Goal: Information Seeking & Learning: Learn about a topic

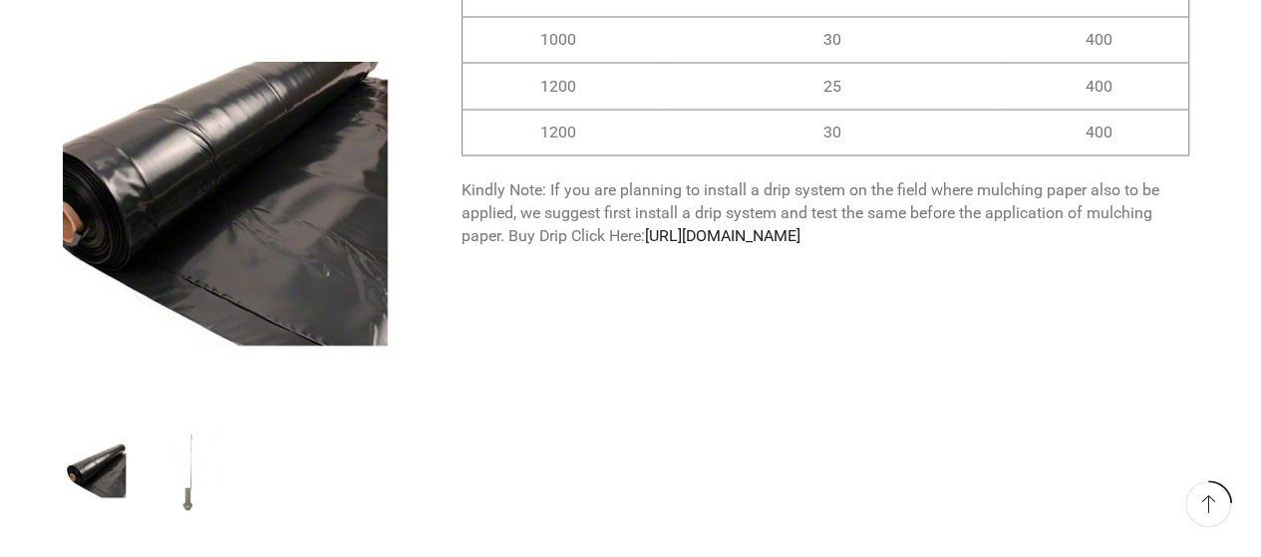
scroll to position [1893, 0]
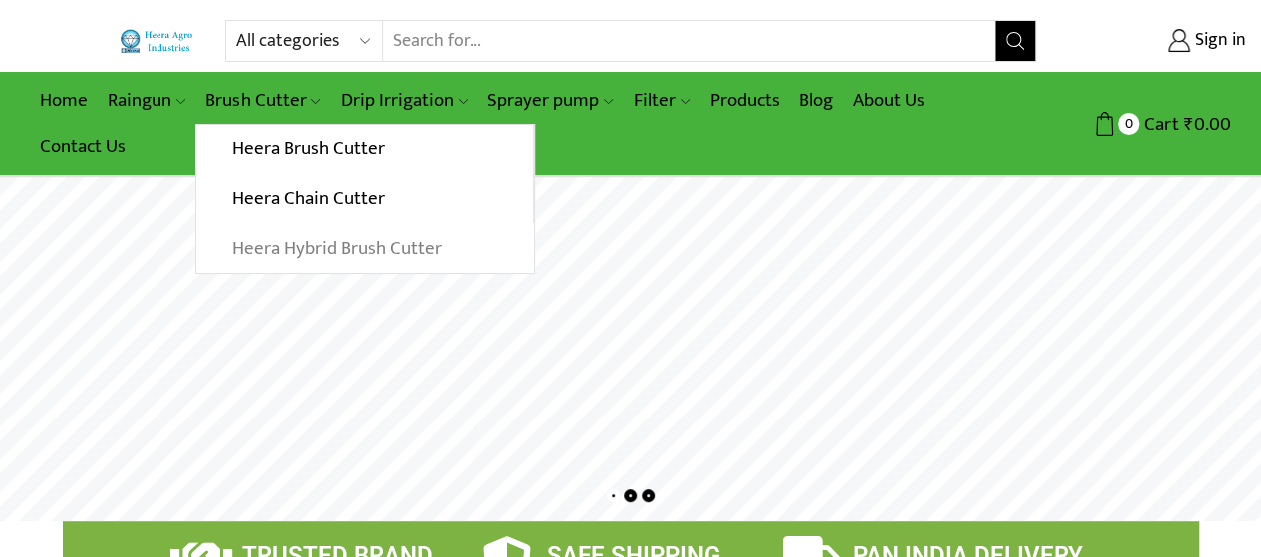
click at [263, 233] on link "Heera Hybrid Brush Cutter" at bounding box center [364, 248] width 337 height 50
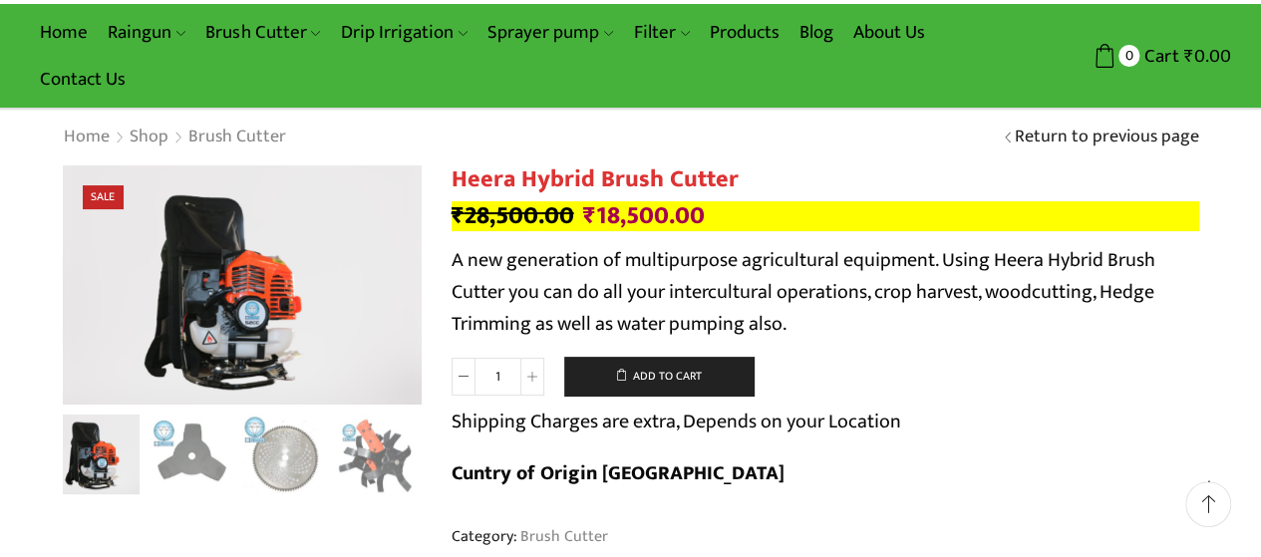
scroll to position [100, 0]
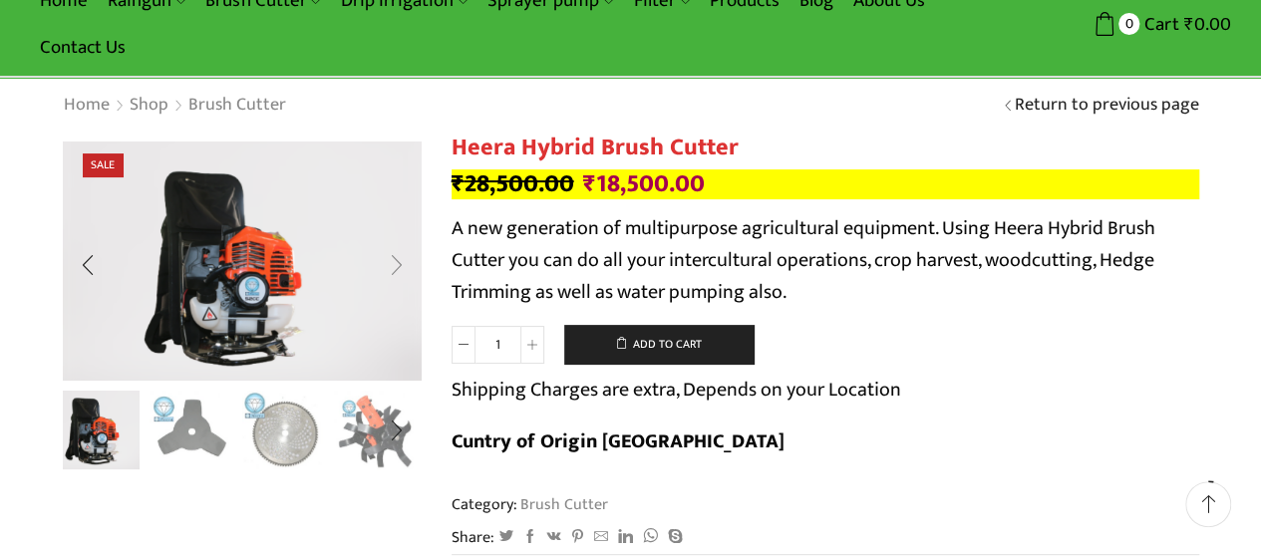
click at [397, 267] on div "Next slide" at bounding box center [396, 266] width 50 height 50
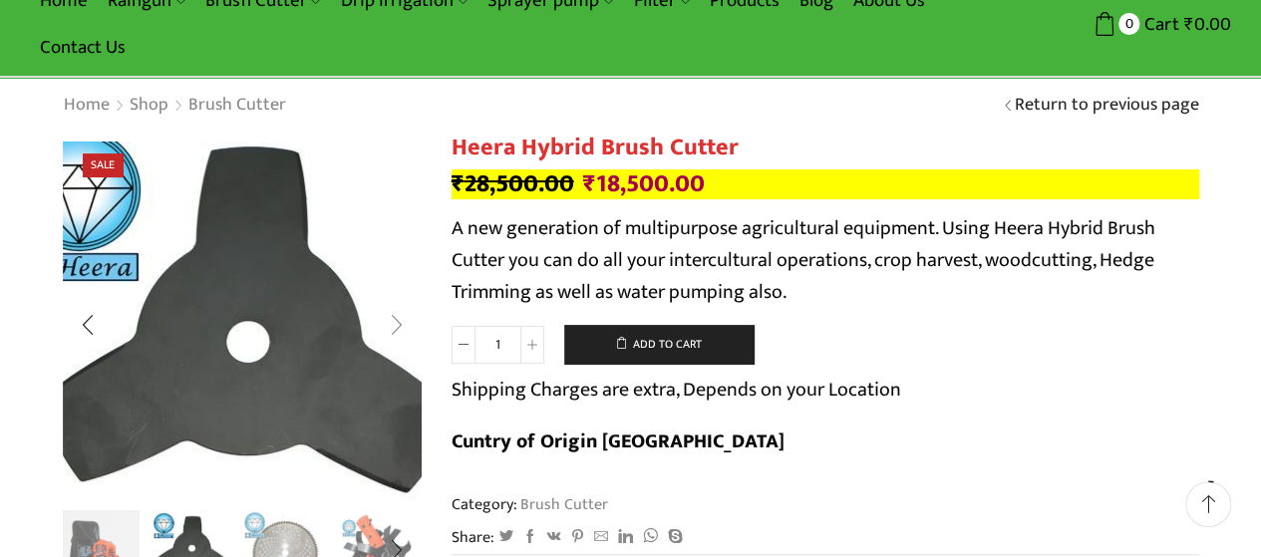
click at [397, 267] on img "2 / 10" at bounding box center [242, 342] width 498 height 498
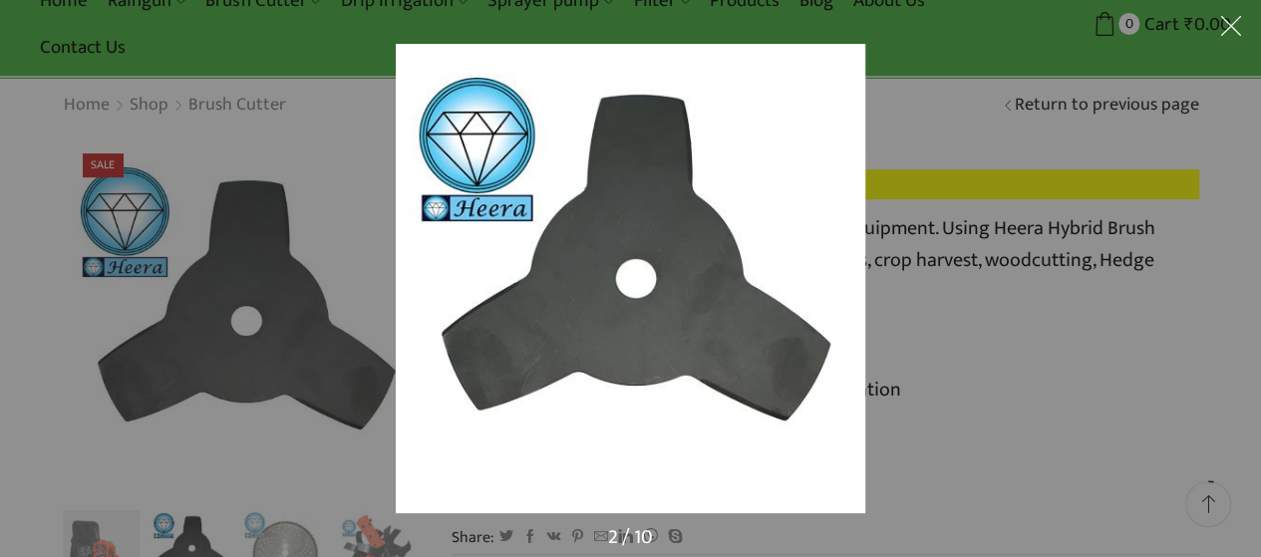
click at [274, 491] on div at bounding box center [630, 278] width 1261 height 557
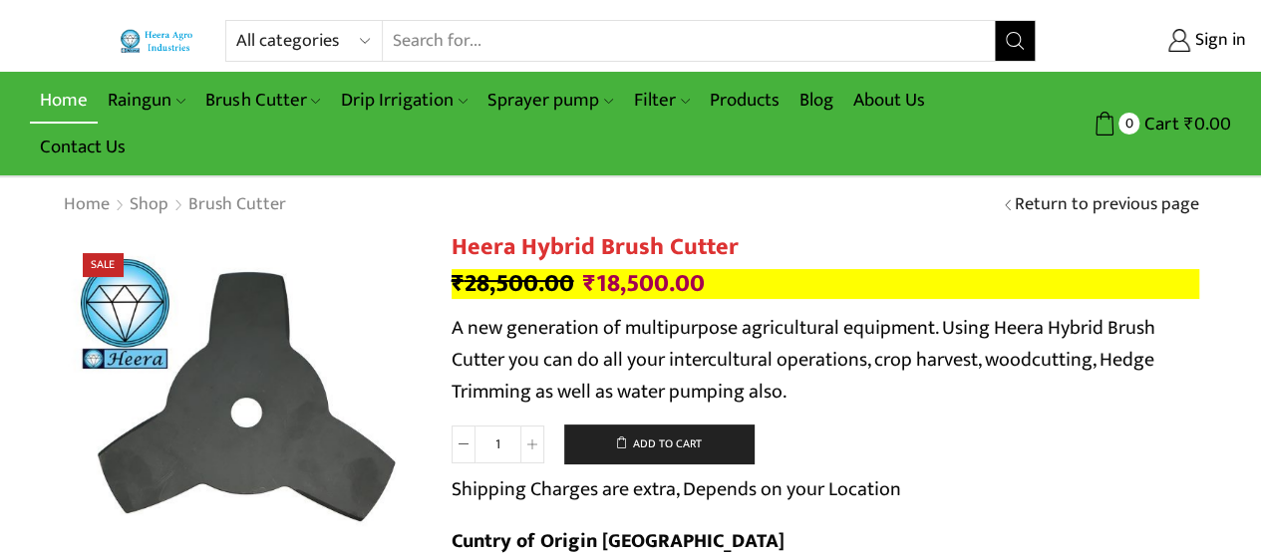
click at [52, 100] on link "Home" at bounding box center [64, 100] width 68 height 47
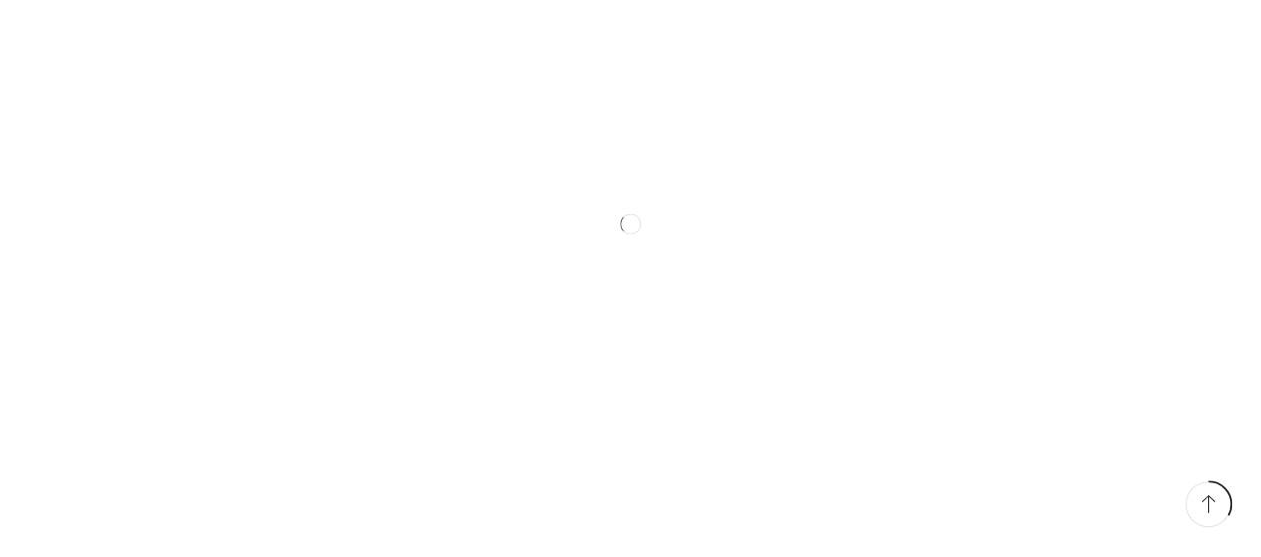
scroll to position [997, 0]
